Goal: Find contact information: Obtain details needed to contact an individual or organization

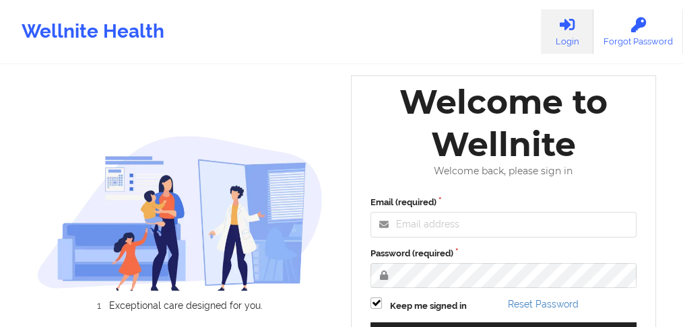
scroll to position [115, 0]
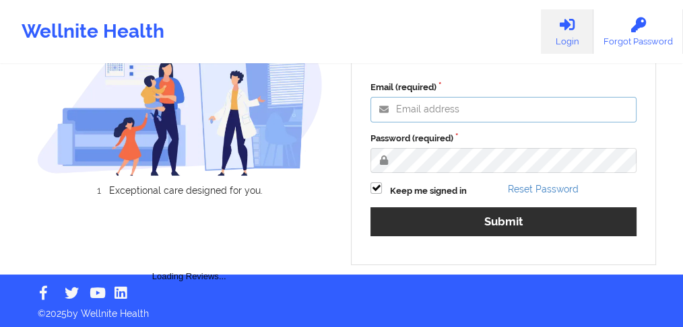
type input "[EMAIL_ADDRESS][PERSON_NAME][DOMAIN_NAME]"
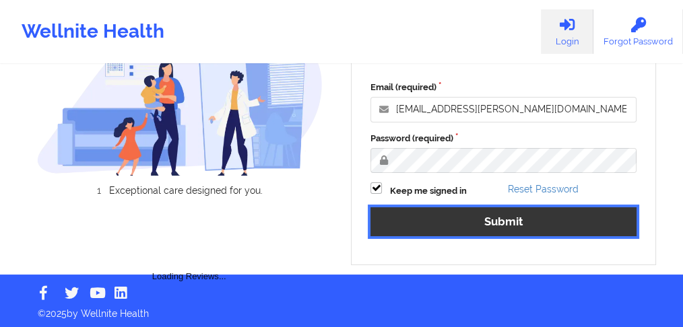
click at [462, 224] on button "Submit" at bounding box center [503, 221] width 266 height 29
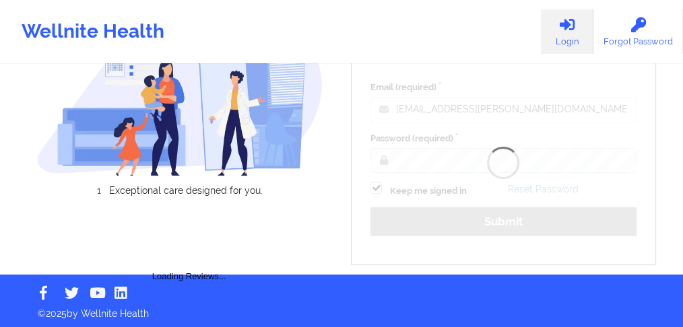
scroll to position [66, 0]
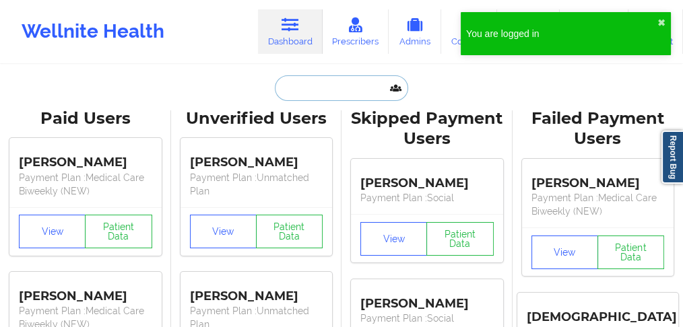
click at [310, 88] on input "text" at bounding box center [341, 88] width 133 height 26
paste input "[PERSON_NAME]"
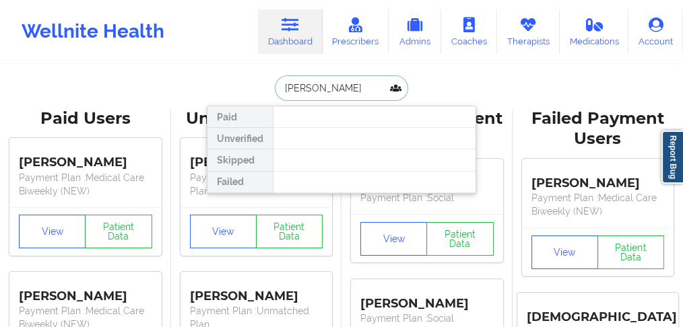
drag, startPoint x: 316, startPoint y: 85, endPoint x: 373, endPoint y: 85, distance: 57.3
click at [373, 85] on input "[PERSON_NAME]" at bounding box center [341, 88] width 133 height 26
type input "[PERSON_NAME]"
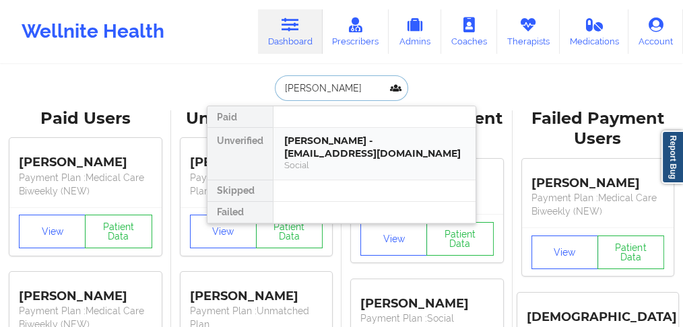
click at [354, 141] on div "[PERSON_NAME] - [EMAIL_ADDRESS][DOMAIN_NAME]" at bounding box center [374, 147] width 181 height 25
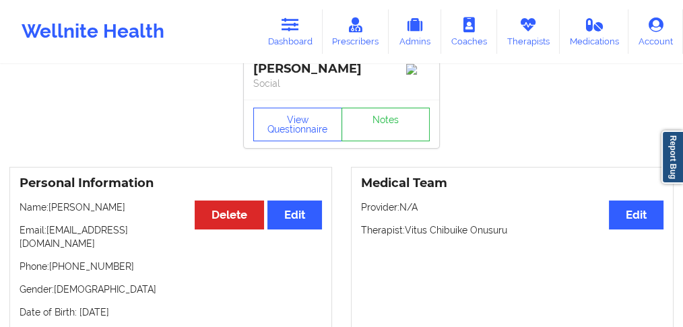
scroll to position [44, 0]
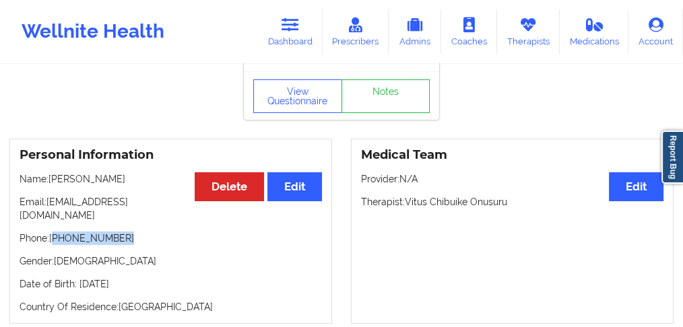
drag, startPoint x: 121, startPoint y: 229, endPoint x: 55, endPoint y: 232, distance: 66.1
click at [55, 232] on p "Phone: [PHONE_NUMBER]" at bounding box center [171, 238] width 302 height 13
copy p "[PHONE_NUMBER]"
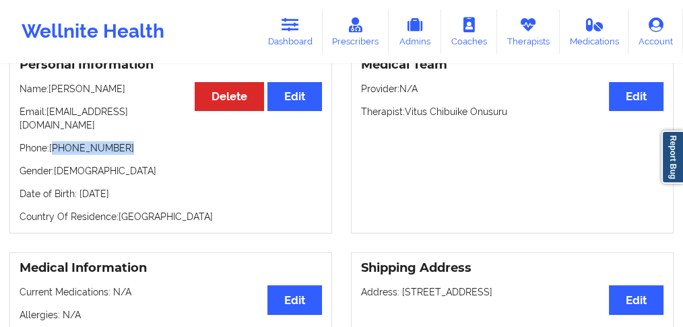
scroll to position [0, 0]
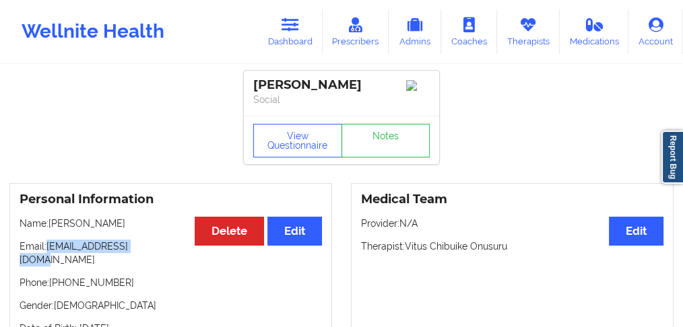
drag, startPoint x: 150, startPoint y: 252, endPoint x: 49, endPoint y: 251, distance: 101.0
click at [49, 251] on p "Email: [EMAIL_ADDRESS][DOMAIN_NAME]" at bounding box center [171, 253] width 302 height 27
copy p "[EMAIL_ADDRESS][DOMAIN_NAME]"
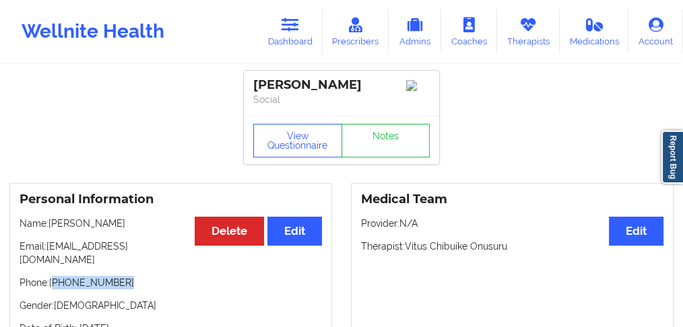
drag, startPoint x: 110, startPoint y: 273, endPoint x: 55, endPoint y: 276, distance: 55.3
click at [55, 276] on p "Phone: [PHONE_NUMBER]" at bounding box center [171, 282] width 302 height 13
copy p "[PHONE_NUMBER]"
click at [283, 141] on button "View Questionnaire" at bounding box center [297, 141] width 89 height 34
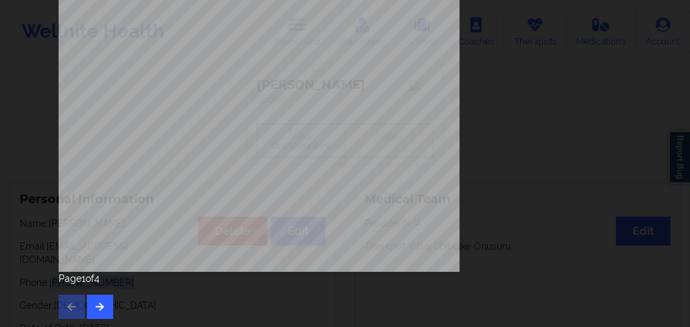
scroll to position [315, 0]
click at [90, 304] on button "button" at bounding box center [100, 306] width 26 height 24
click at [104, 308] on button "button" at bounding box center [100, 306] width 26 height 24
click at [100, 308] on icon "button" at bounding box center [99, 306] width 11 height 8
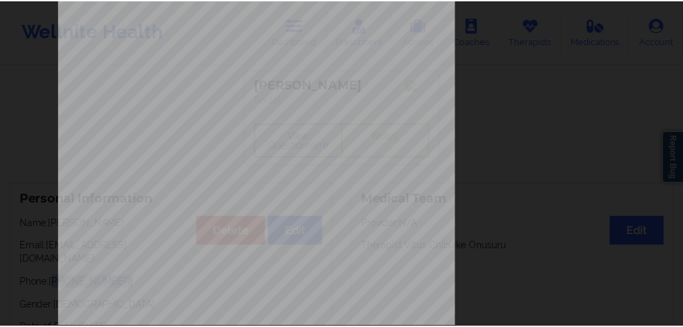
scroll to position [0, 0]
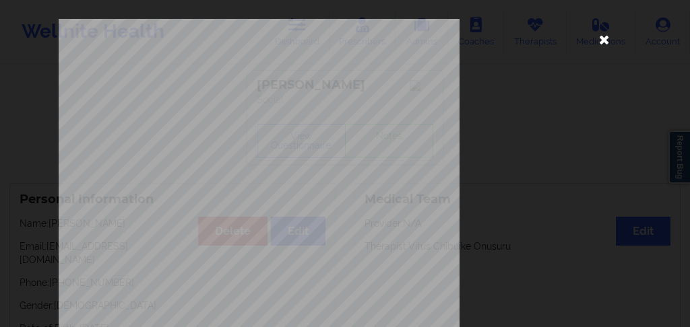
click at [604, 36] on icon at bounding box center [604, 39] width 22 height 22
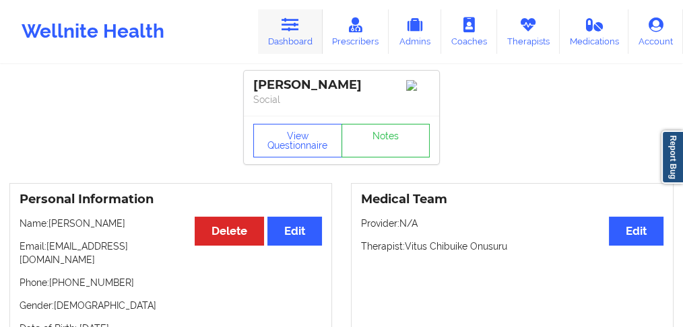
click at [294, 39] on link "Dashboard" at bounding box center [290, 31] width 65 height 44
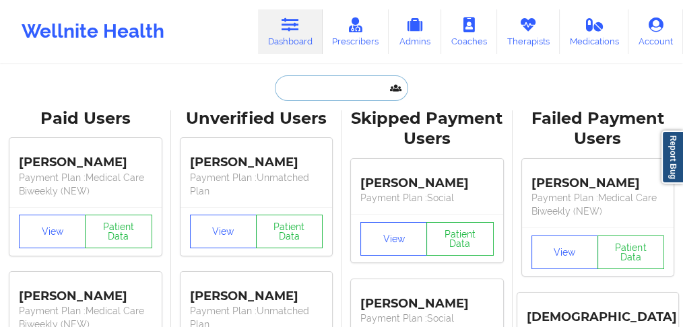
click at [284, 94] on input "text" at bounding box center [341, 88] width 133 height 26
paste input "[PERSON_NAME]"
type input "[PERSON_NAME]"
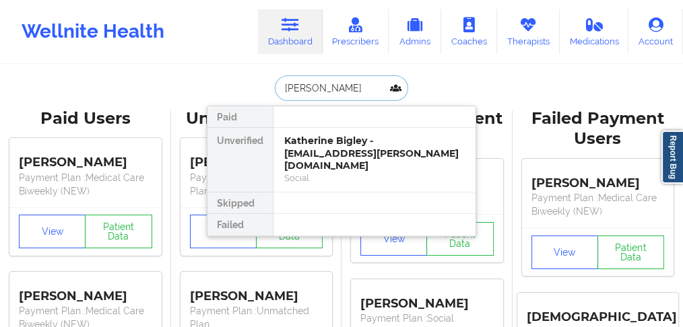
click at [308, 150] on div "Katherine Bigley - [EMAIL_ADDRESS][PERSON_NAME][DOMAIN_NAME]" at bounding box center [374, 154] width 181 height 38
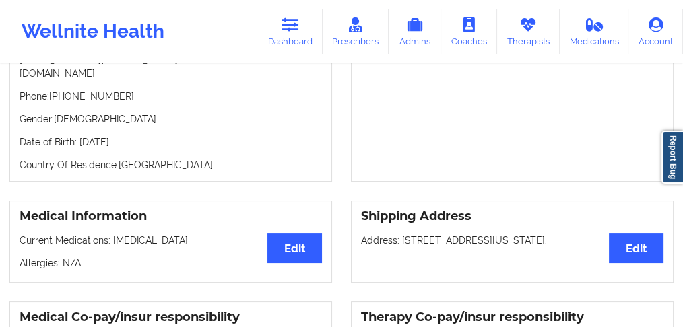
scroll to position [113, 0]
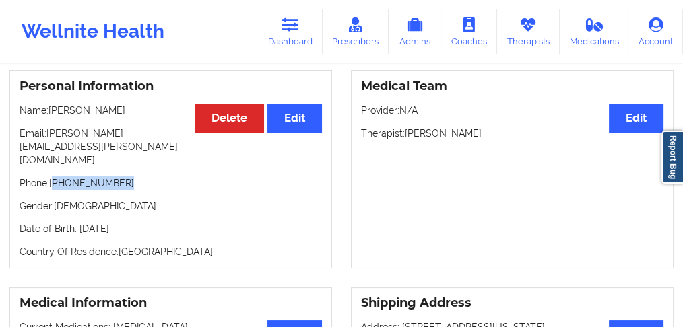
drag, startPoint x: 133, startPoint y: 162, endPoint x: 54, endPoint y: 158, distance: 78.9
click at [54, 176] on p "Phone: [PHONE_NUMBER]" at bounding box center [171, 182] width 302 height 13
copy p "[PHONE_NUMBER]"
click at [289, 35] on link "Dashboard" at bounding box center [290, 31] width 65 height 44
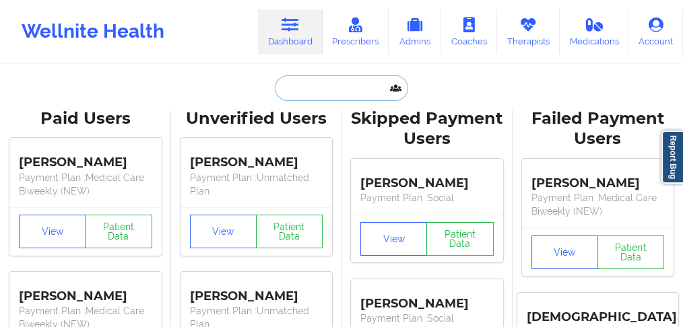
click at [316, 89] on input "text" at bounding box center [341, 88] width 133 height 26
paste input "[PERSON_NAME]"
type input "[PERSON_NAME]"
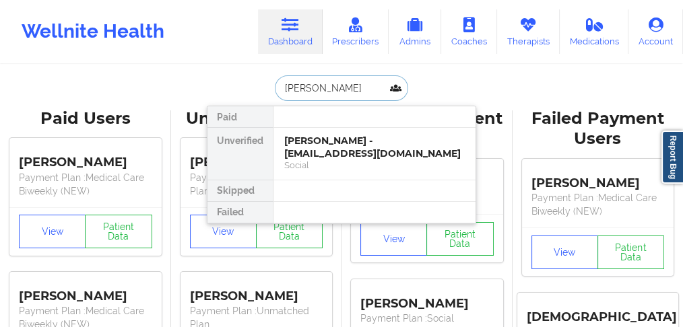
click at [312, 152] on div "[PERSON_NAME] - [EMAIL_ADDRESS][DOMAIN_NAME]" at bounding box center [374, 147] width 181 height 25
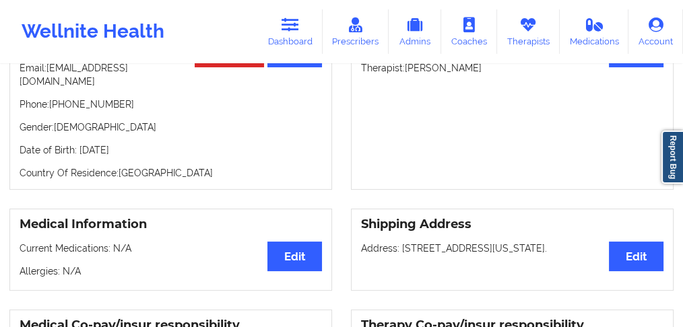
scroll to position [131, 0]
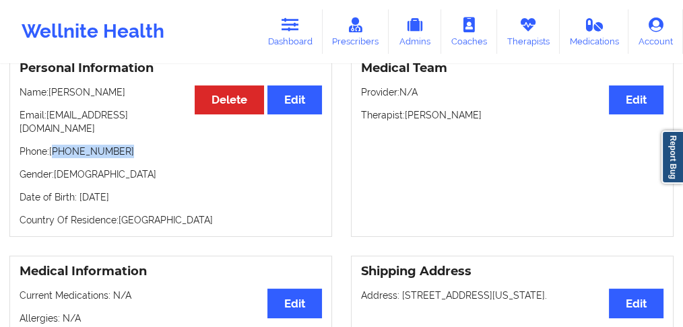
drag, startPoint x: 121, startPoint y: 141, endPoint x: 55, endPoint y: 142, distance: 66.0
click at [55, 145] on p "Phone: [PHONE_NUMBER]" at bounding box center [171, 151] width 302 height 13
copy p "[PHONE_NUMBER]"
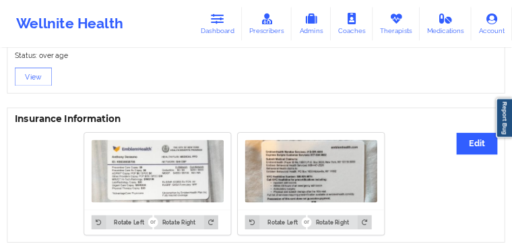
scroll to position [985, 0]
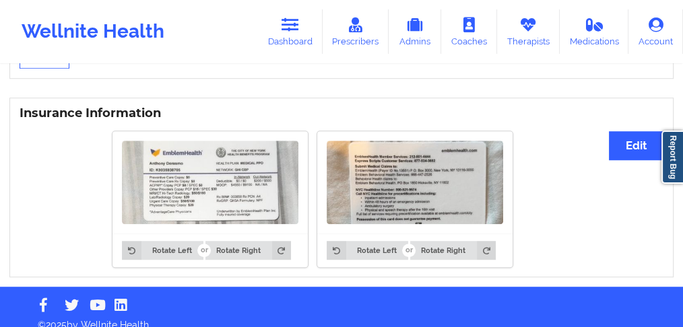
click at [189, 181] on img at bounding box center [210, 183] width 176 height 84
click at [201, 164] on img at bounding box center [210, 183] width 176 height 84
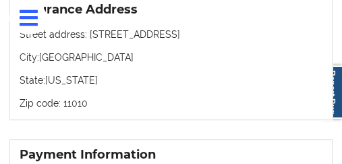
scroll to position [1501, 0]
